Goal: Transaction & Acquisition: Purchase product/service

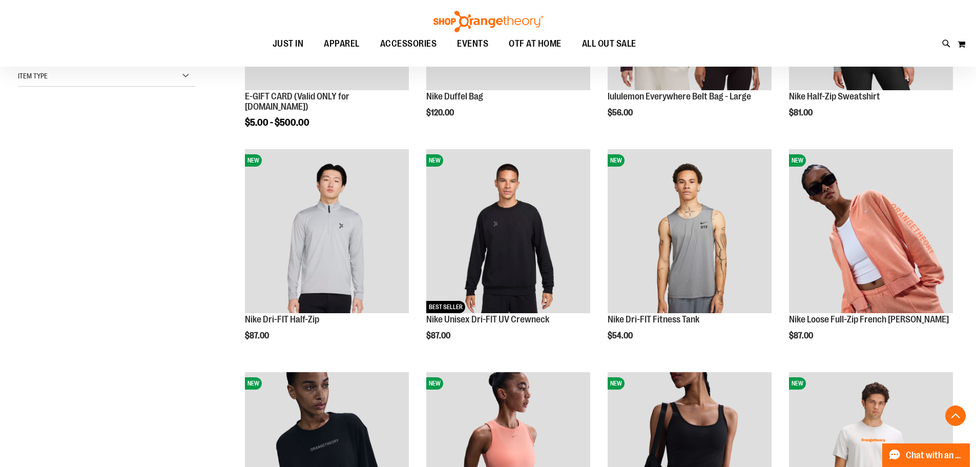
scroll to position [307, 0]
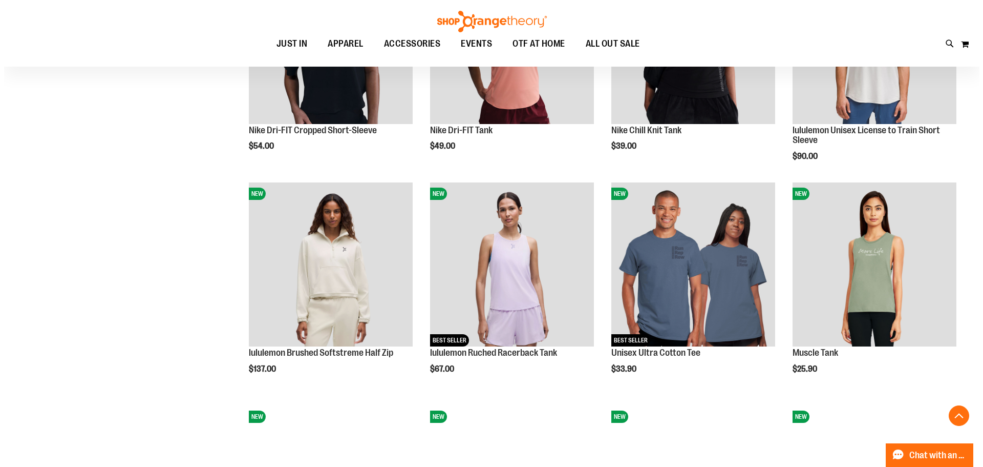
scroll to position [716, 0]
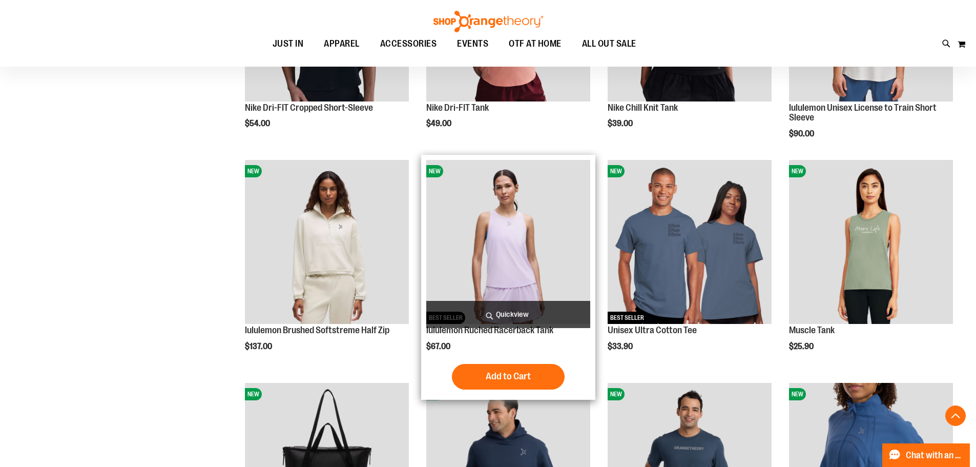
type input "**********"
click at [578, 310] on span "Quickview" at bounding box center [508, 314] width 164 height 27
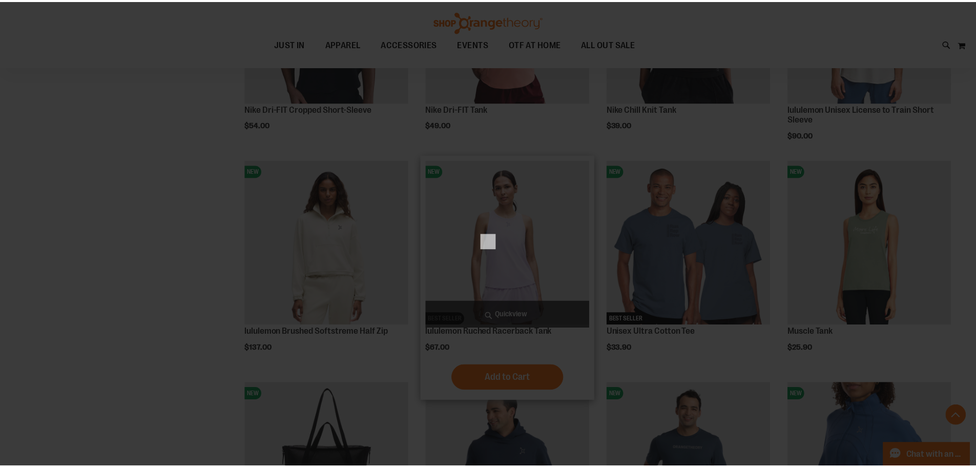
scroll to position [0, 0]
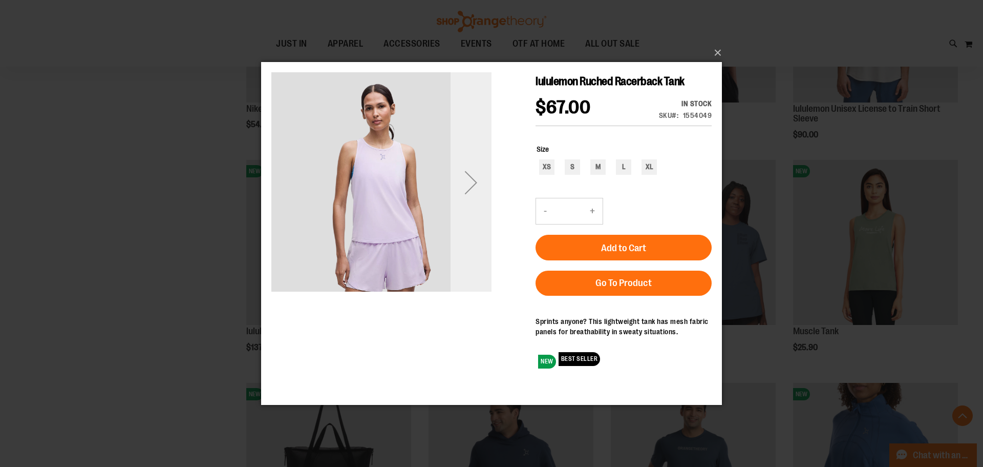
click at [468, 185] on div "Next" at bounding box center [471, 181] width 41 height 41
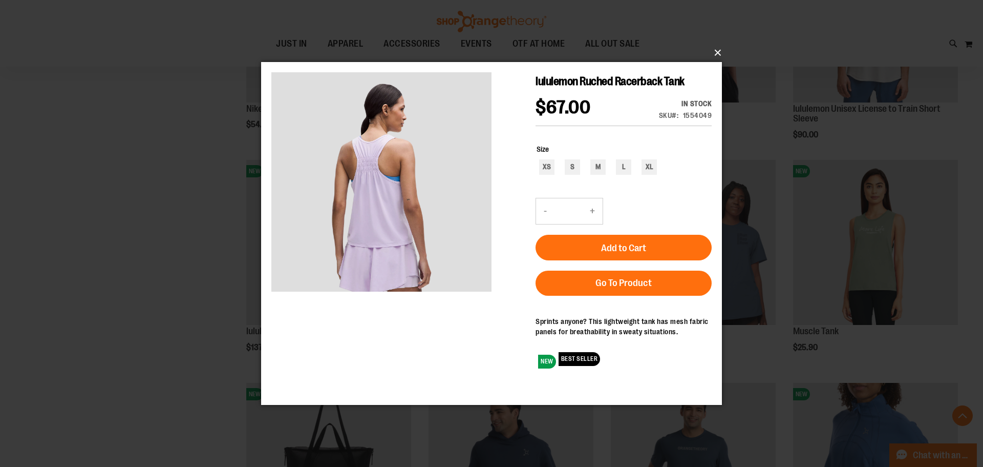
click at [721, 56] on button "×" at bounding box center [494, 52] width 461 height 23
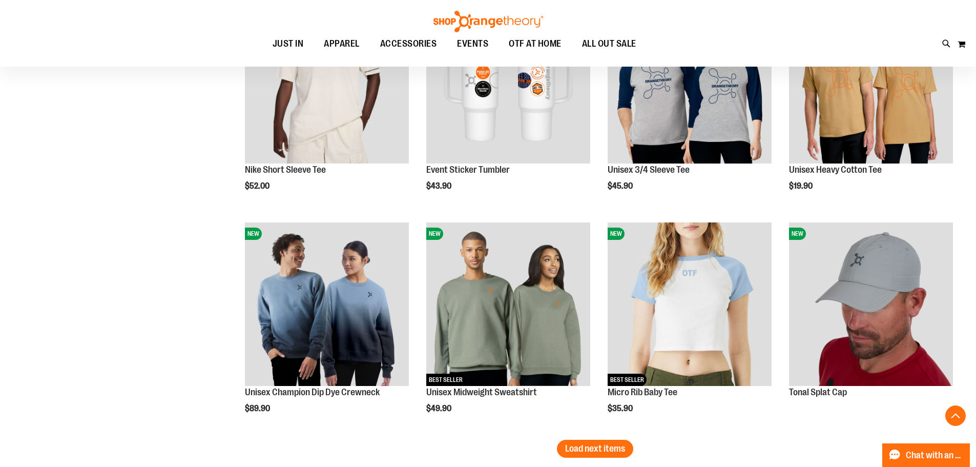
scroll to position [1894, 0]
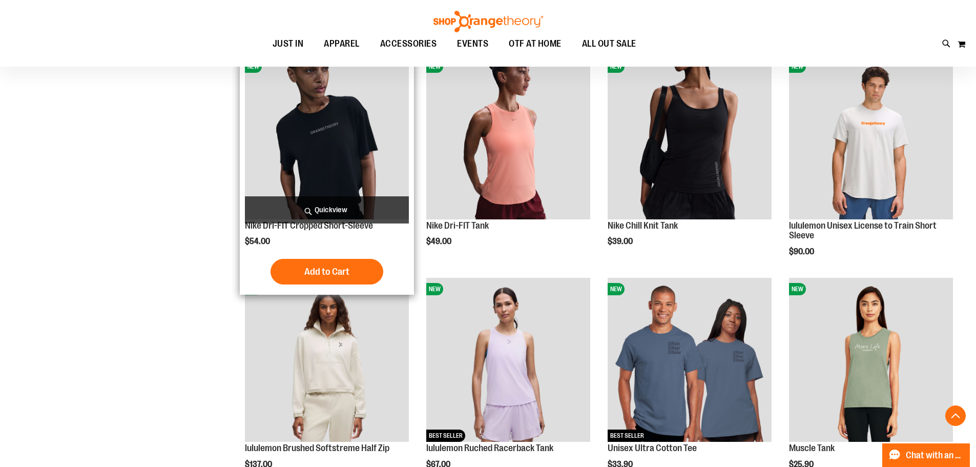
scroll to position [614, 0]
